Goal: Task Accomplishment & Management: Use online tool/utility

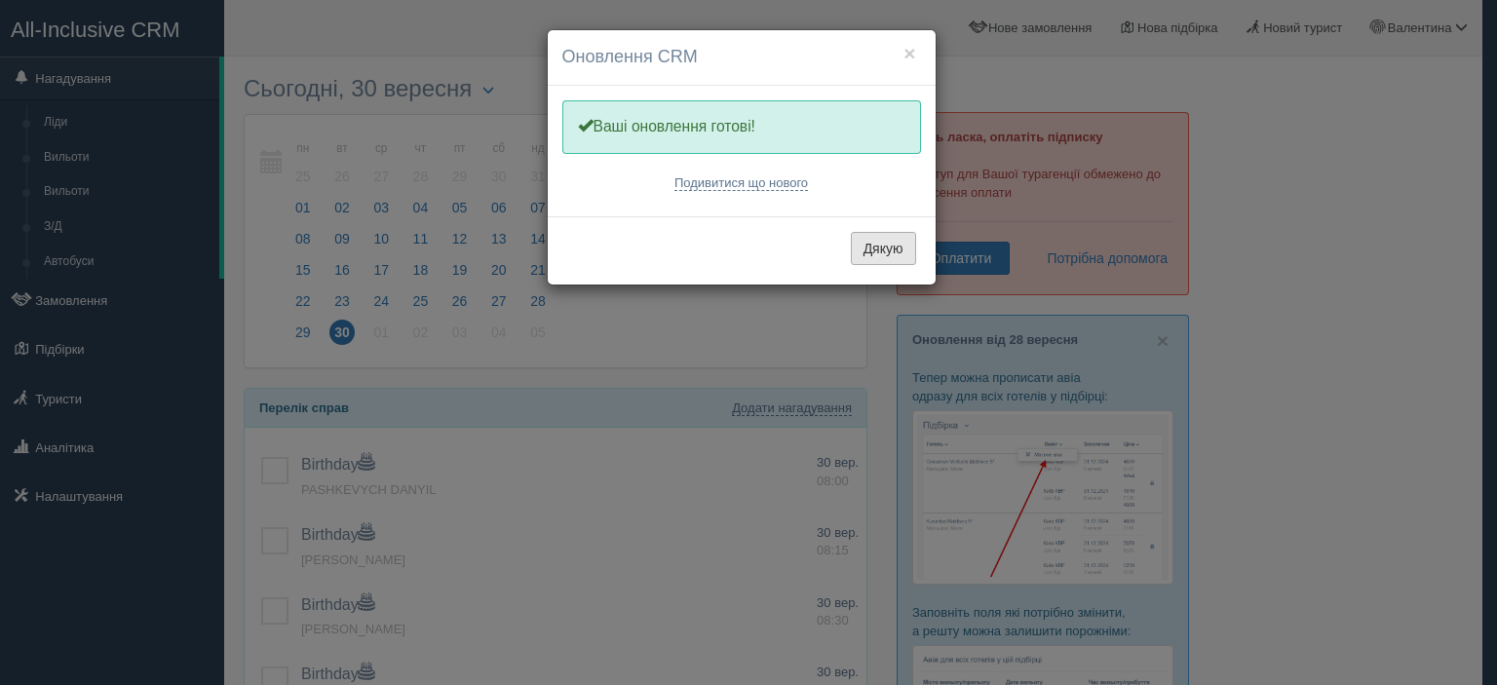
click at [889, 240] on button "Дякую" at bounding box center [883, 248] width 65 height 33
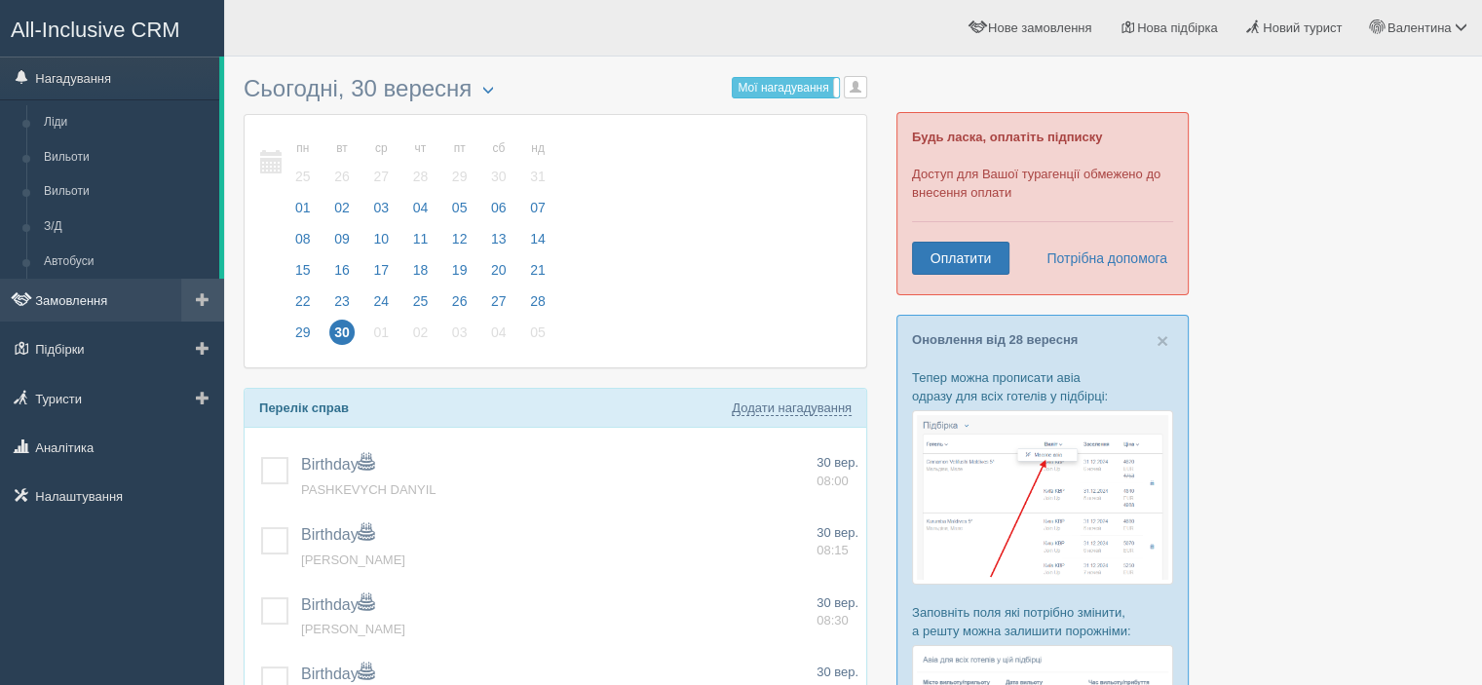
click at [110, 287] on link "Замовлення" at bounding box center [112, 300] width 224 height 43
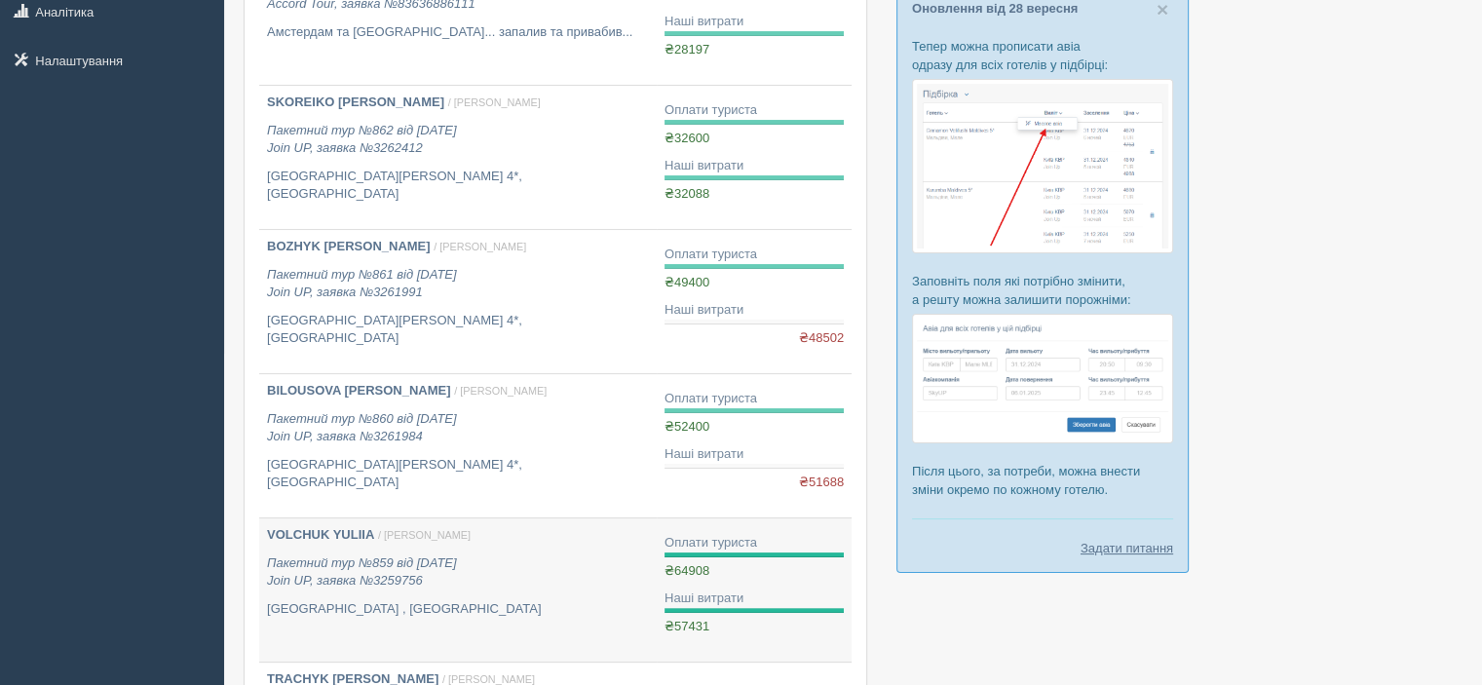
scroll to position [97, 0]
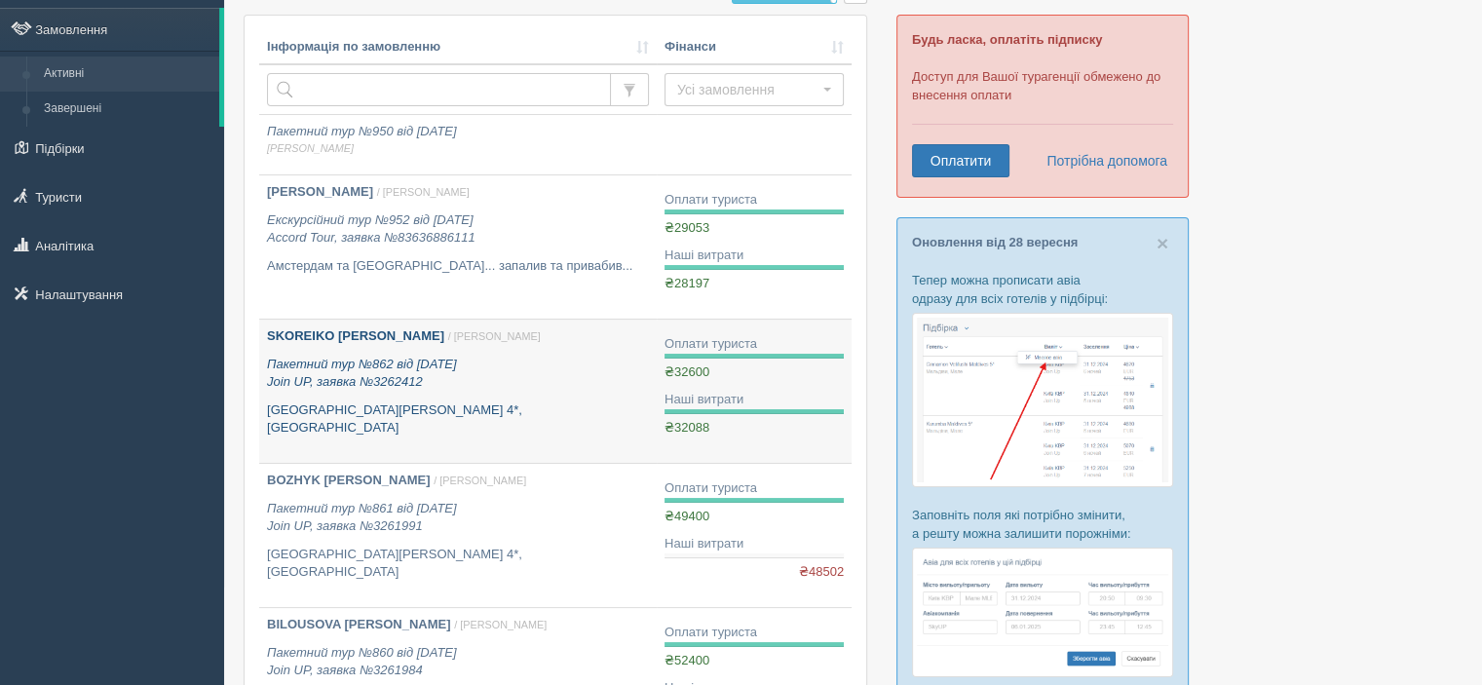
click at [345, 356] on p "Пакетний тур №862 від [DATE] Join UP, заявка №3262412" at bounding box center [458, 374] width 382 height 36
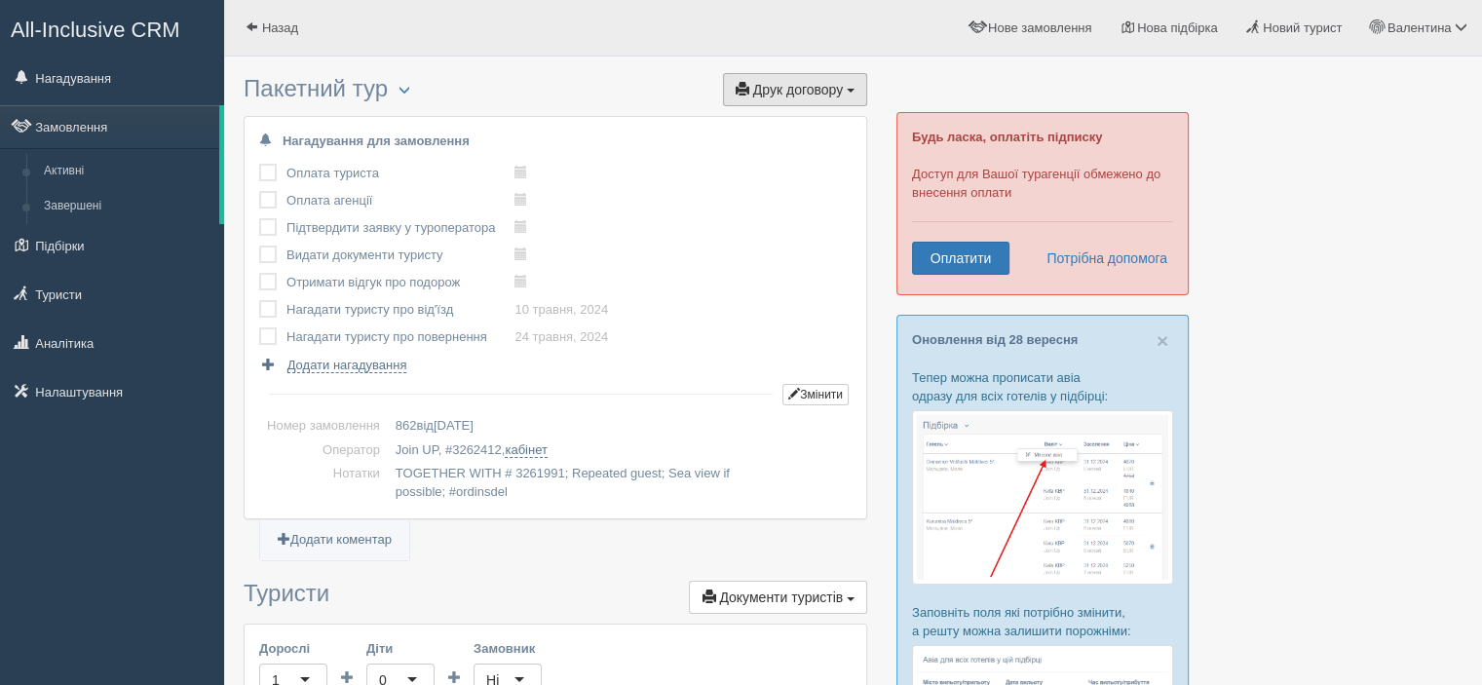
click at [848, 95] on button "Друк договору Друк" at bounding box center [795, 89] width 144 height 33
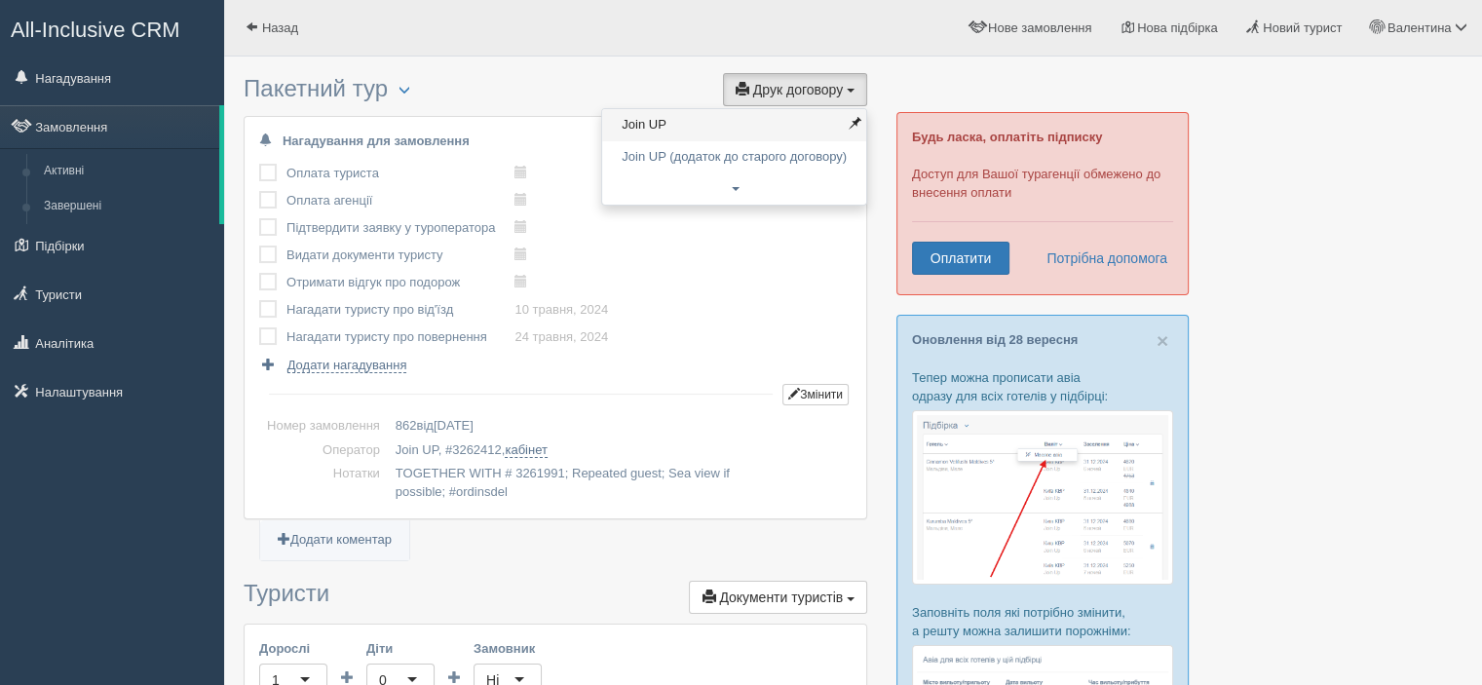
click at [685, 116] on link "Join UP" at bounding box center [734, 125] width 264 height 32
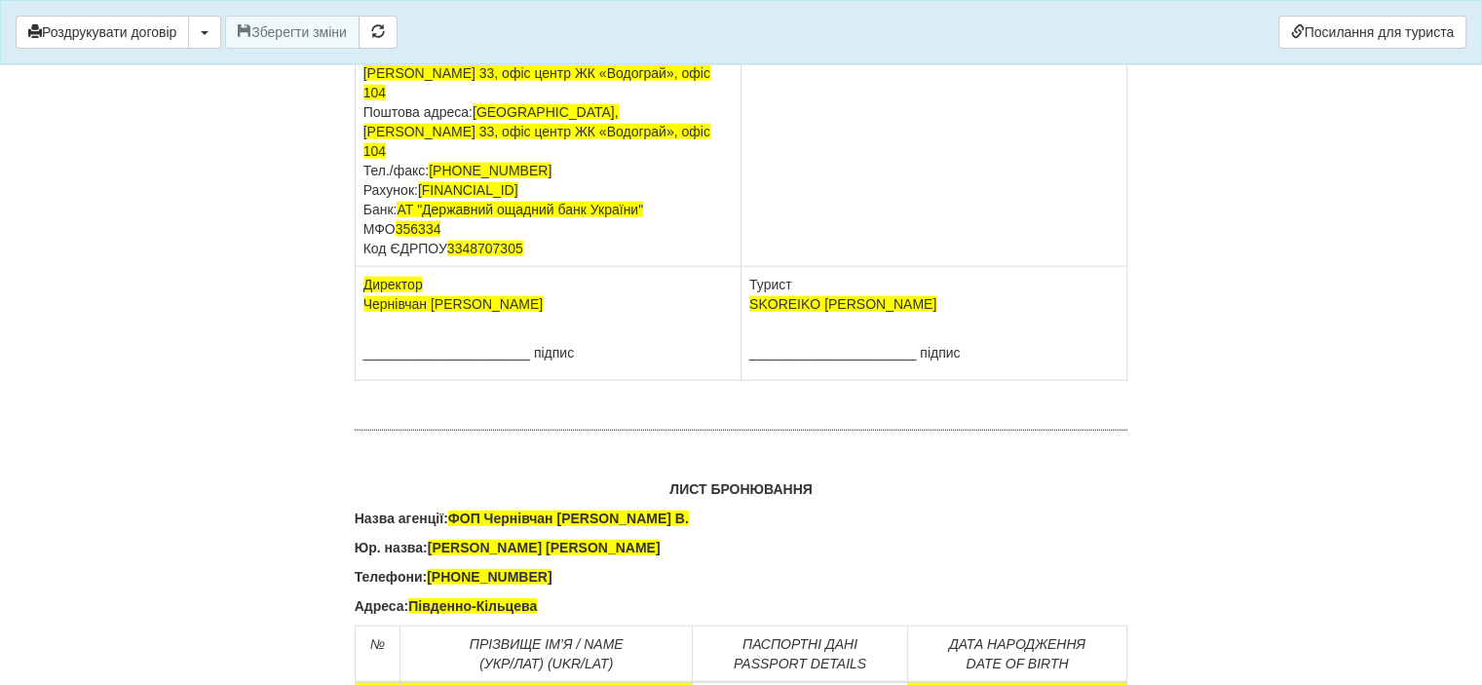
scroll to position [12158, 0]
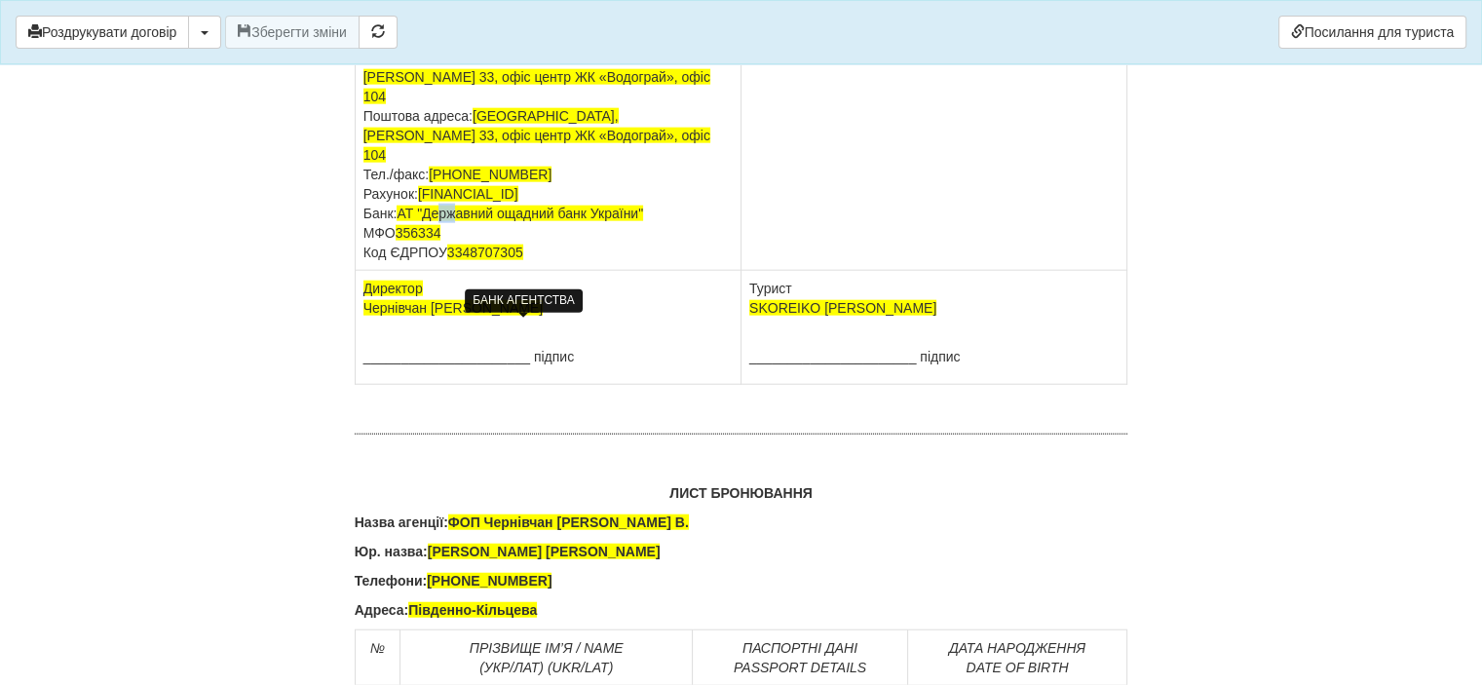
drag, startPoint x: 457, startPoint y: 332, endPoint x: 440, endPoint y: 330, distance: 16.7
click at [440, 271] on td "ФОП Чернівчан Валентина Василівна Юридична адреса: Південно-Кільцева Фактична а…" at bounding box center [548, 136] width 386 height 270
click at [452, 271] on td "ФОП Чернівчан Валентина Василівна Юридична адреса: Південно-Кільцева Фактична а…" at bounding box center [548, 136] width 386 height 270
drag, startPoint x: 449, startPoint y: 345, endPoint x: 401, endPoint y: 344, distance: 48.7
click at [401, 271] on td "ФОП Чернівчан Валентина Василівна Юридична адреса: Південно-Кільцева Фактична а…" at bounding box center [548, 136] width 386 height 270
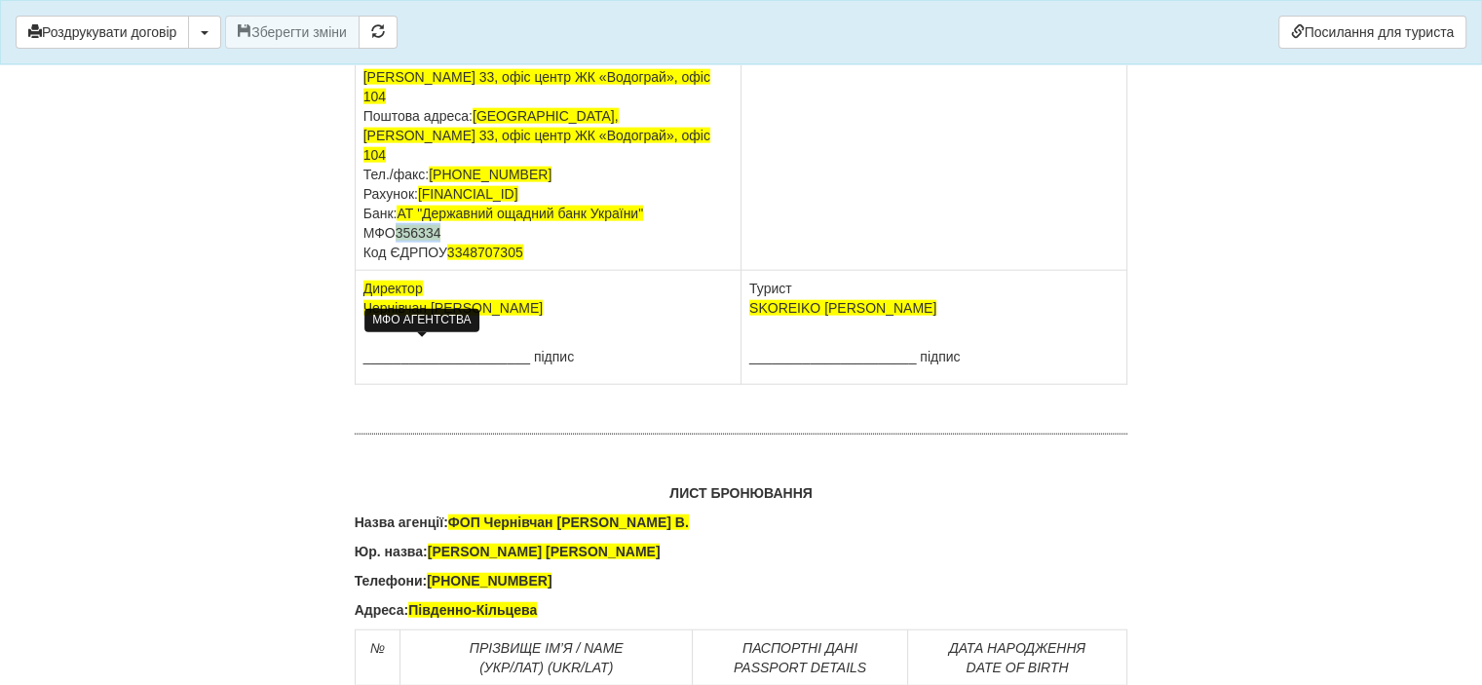
copy span "356334"
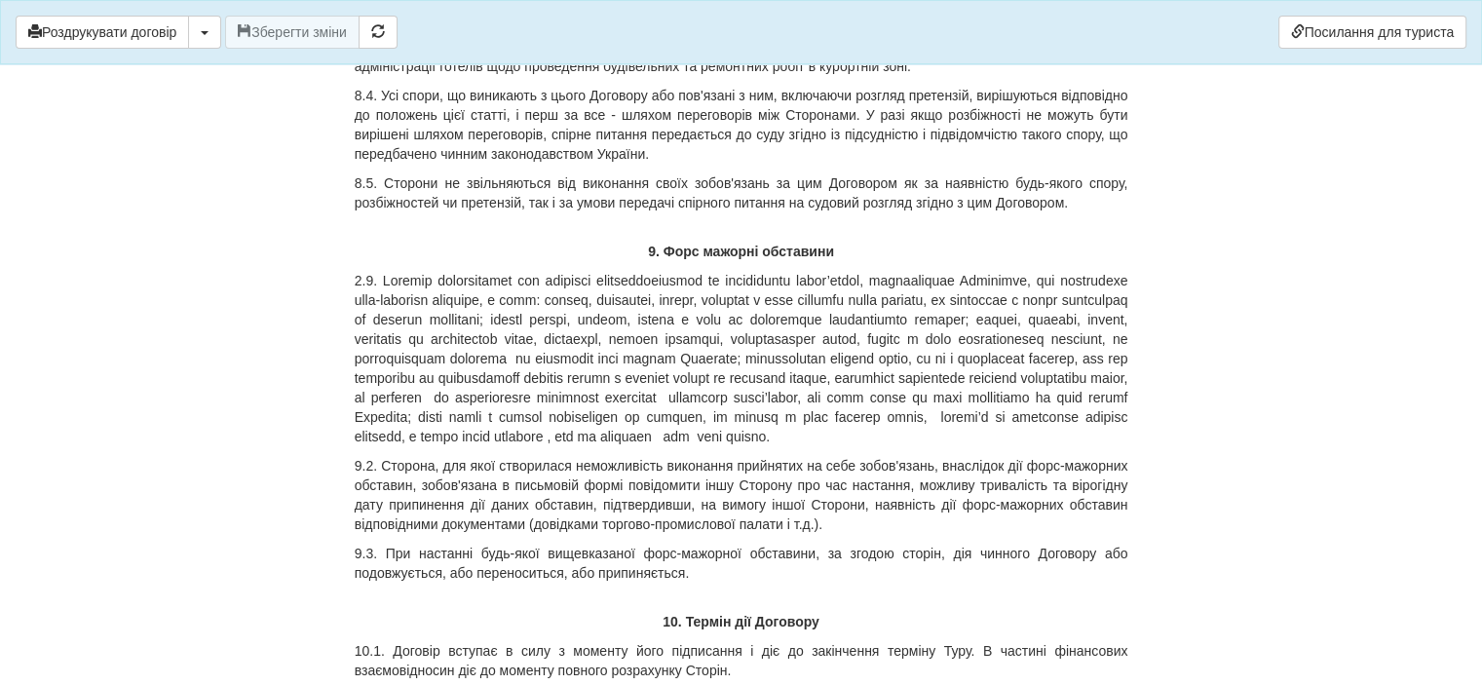
scroll to position [10209, 0]
